Goal: Task Accomplishment & Management: Use online tool/utility

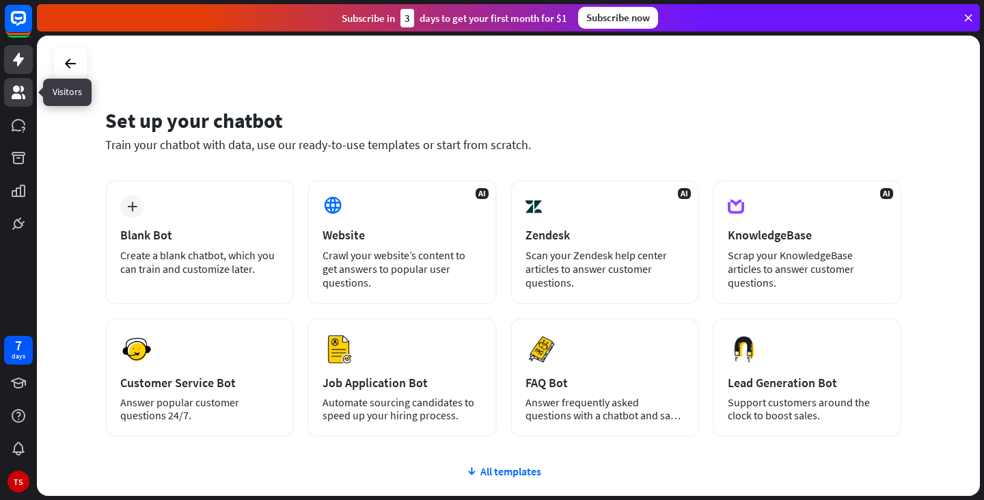
click at [16, 92] on icon at bounding box center [19, 92] width 14 height 14
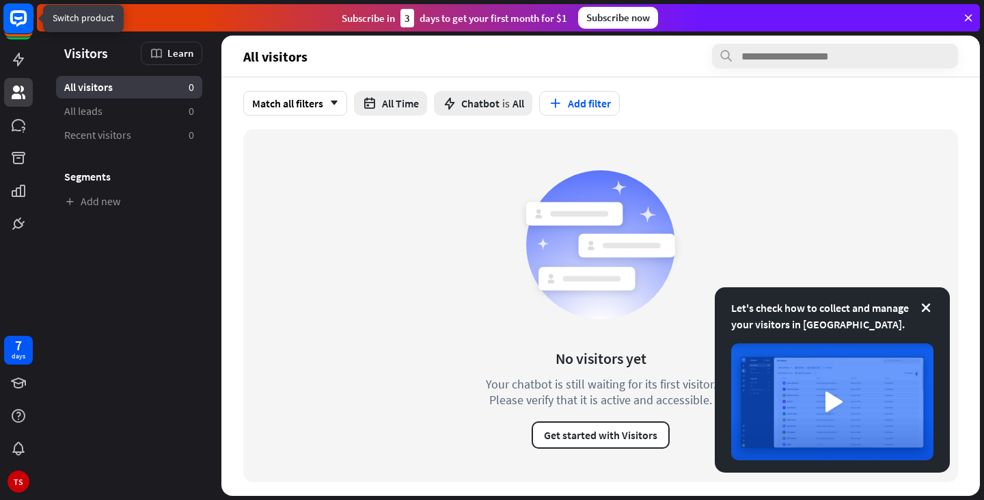
click at [16, 19] on icon at bounding box center [18, 17] width 8 height 3
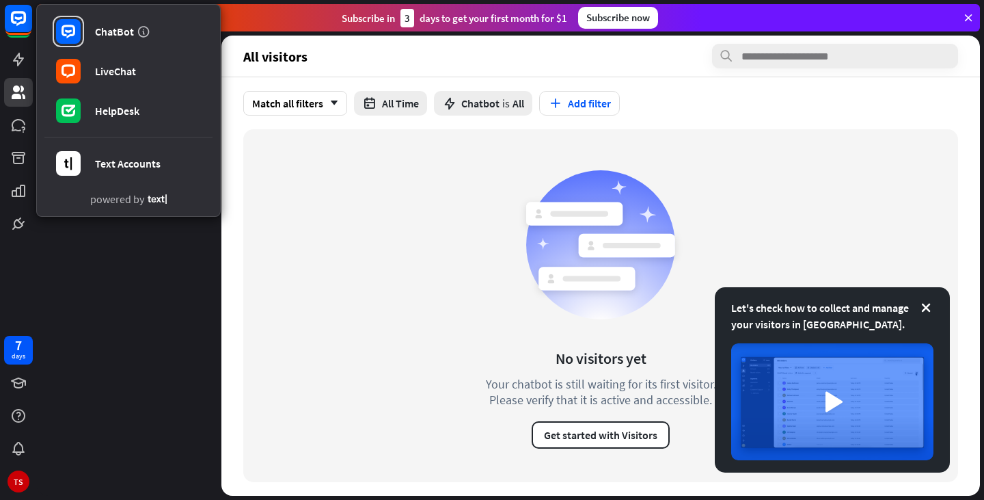
click at [119, 243] on aside "Let's check how to collect and manage your visitors in [GEOGRAPHIC_DATA]. Visit…" at bounding box center [129, 266] width 185 height 460
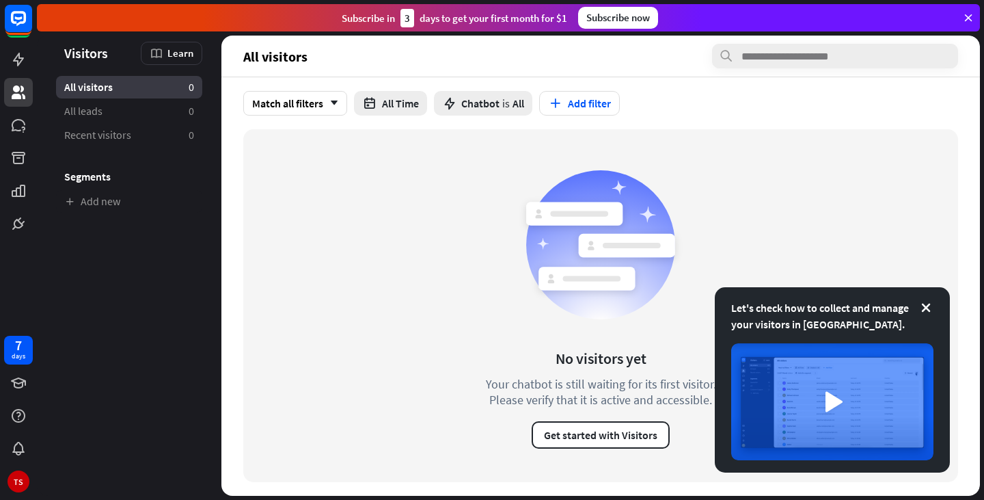
click at [972, 16] on icon at bounding box center [968, 18] width 12 height 12
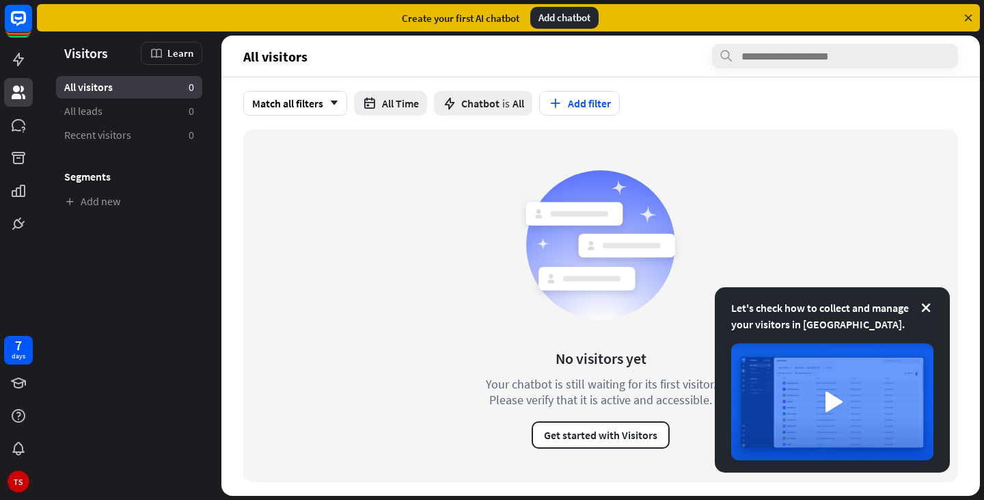
click at [969, 18] on icon at bounding box center [968, 18] width 12 height 12
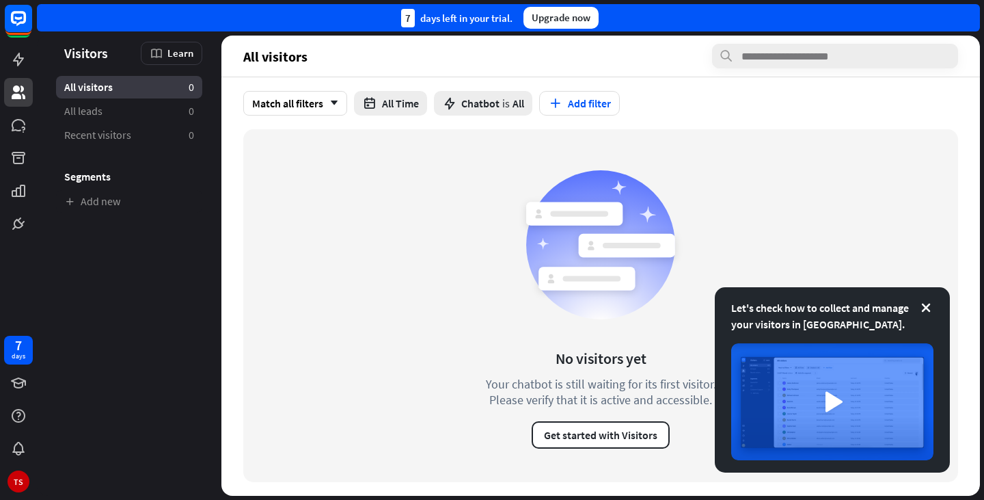
click at [969, 18] on div "7 days left in your trial. Upgrade now" at bounding box center [508, 17] width 943 height 27
click at [926, 307] on icon at bounding box center [926, 308] width 14 height 14
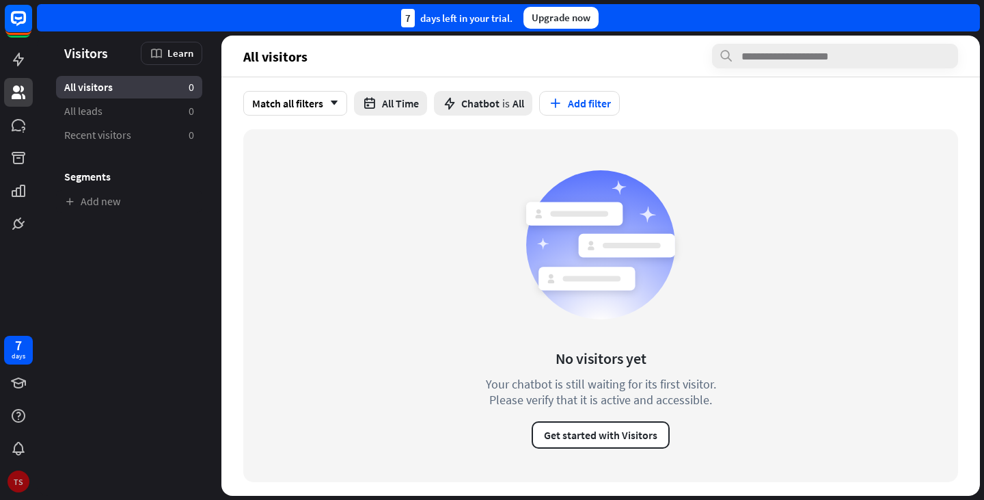
click at [17, 475] on div "TS" at bounding box center [19, 481] width 22 height 22
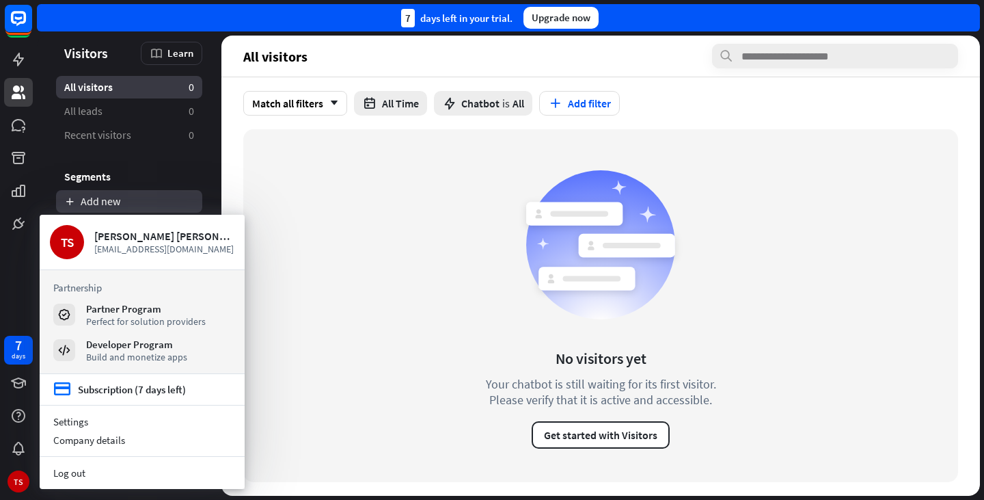
click at [142, 193] on link "Add new" at bounding box center [129, 201] width 146 height 23
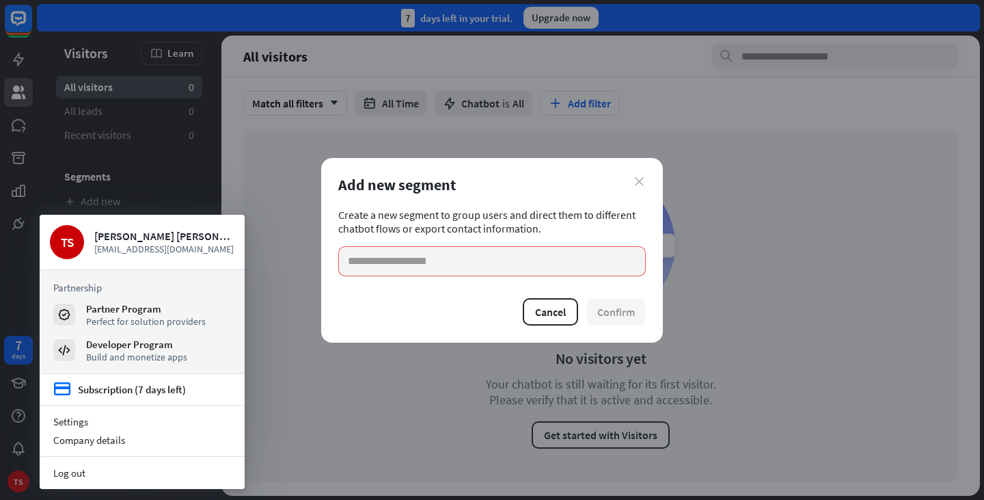
click at [643, 181] on icon "close" at bounding box center [639, 181] width 9 height 9
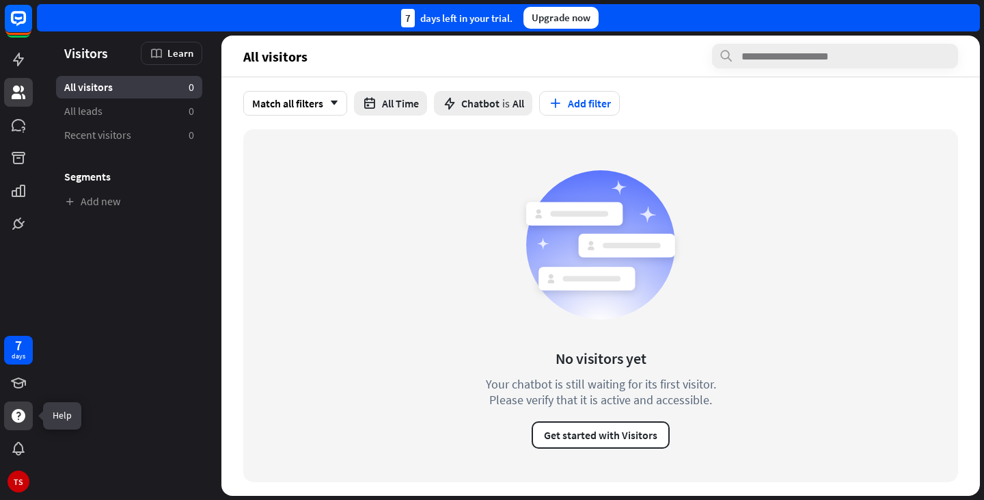
click at [13, 414] on icon at bounding box center [19, 416] width 14 height 14
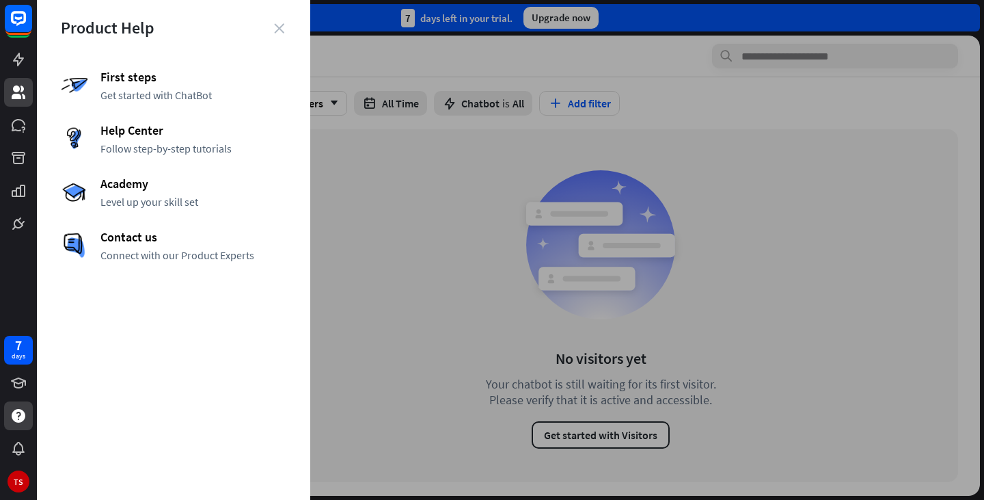
click at [280, 28] on icon "close" at bounding box center [279, 28] width 10 height 10
